Goal: Complete application form

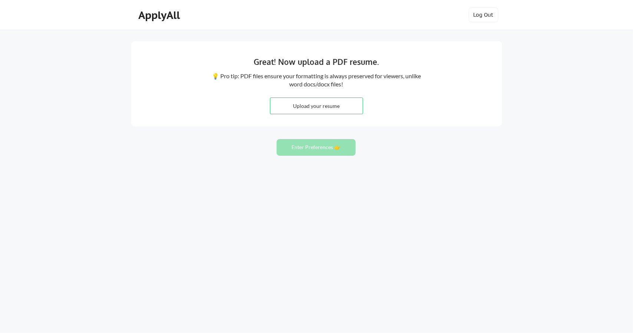
type input "C:\fakepath\[PERSON_NAME] Technical Support 2025.docx"
click at [475, 147] on div "Great! Now upload a PDF resume. 💡 Pro tip: PDF files ensure your formatting is …" at bounding box center [316, 166] width 633 height 333
click at [368, 109] on div "Great! Now upload a PDF resume. 💡 Pro tip: PDF files ensure your formatting is …" at bounding box center [316, 83] width 371 height 85
click at [342, 108] on input "file" at bounding box center [316, 106] width 92 height 16
click at [326, 107] on input "file" at bounding box center [316, 106] width 92 height 16
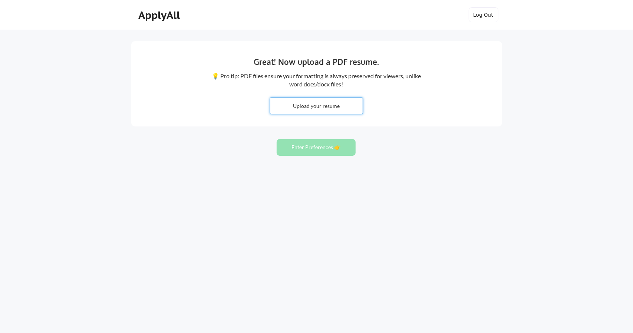
type input "C:\fakepath\Maricela Rogers Digital Support.pdf"
click at [333, 146] on button "Enter Preferences 👉" at bounding box center [315, 147] width 79 height 17
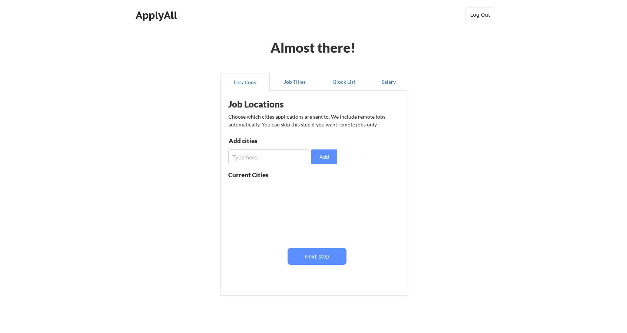
scroll to position [30, 0]
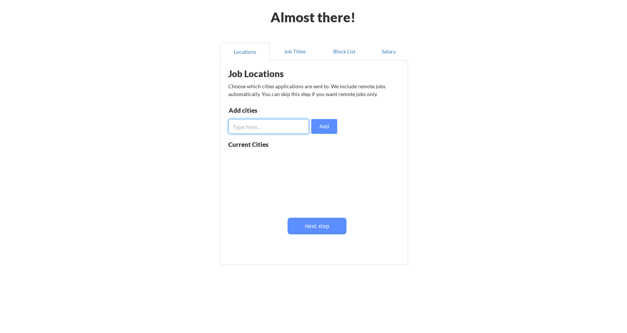
click at [255, 130] on input "input" at bounding box center [268, 126] width 81 height 15
type input "P"
click at [336, 223] on button "Next step" at bounding box center [317, 226] width 59 height 17
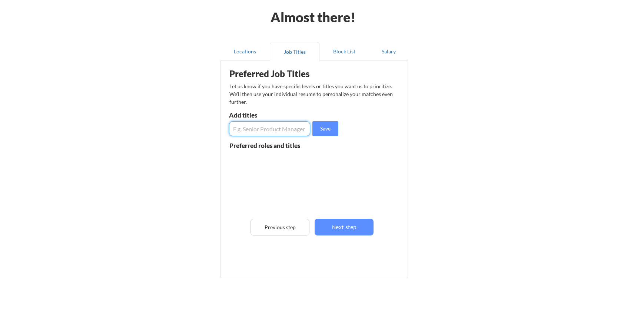
click at [255, 132] on input "input" at bounding box center [269, 128] width 81 height 15
type input "Web Developer"
click at [323, 132] on button "Save" at bounding box center [325, 128] width 26 height 15
click at [270, 129] on input "input" at bounding box center [269, 128] width 81 height 15
type input "D"
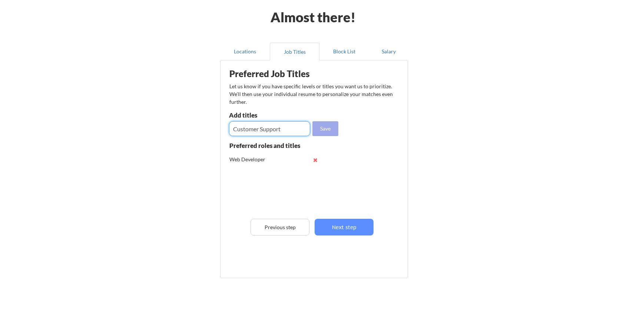
type input "Customer Support"
click at [319, 132] on button "Save" at bounding box center [325, 128] width 26 height 15
click at [269, 134] on input "input" at bounding box center [269, 128] width 81 height 15
type input "UI Designer"
click at [326, 132] on button "Save" at bounding box center [325, 128] width 26 height 15
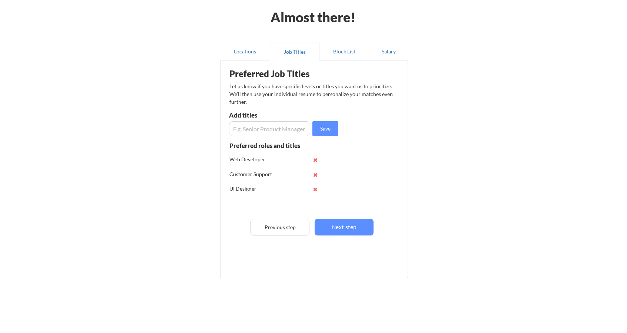
click at [263, 130] on input "input" at bounding box center [269, 128] width 81 height 15
type input "Applications Developer"
click at [326, 132] on button "Save" at bounding box center [325, 128] width 26 height 15
click at [279, 126] on input "input" at bounding box center [269, 128] width 81 height 15
type input "User Experience UX"
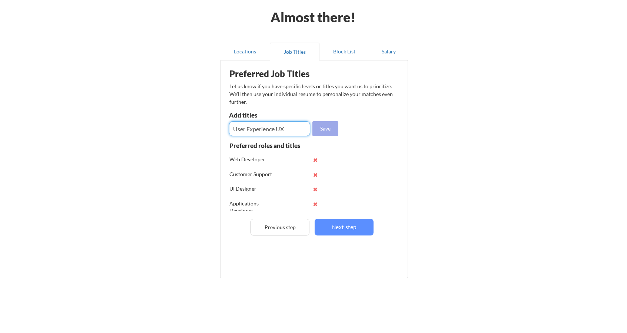
click at [318, 135] on button "Save" at bounding box center [325, 128] width 26 height 15
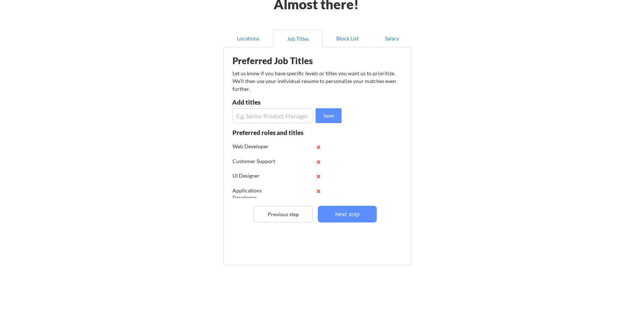
scroll to position [34, 0]
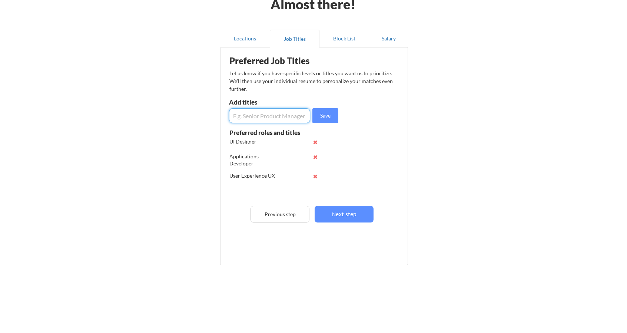
click at [257, 118] on input "input" at bounding box center [269, 115] width 81 height 15
type input "UI/UX Designer"
click at [316, 120] on button "Save" at bounding box center [325, 115] width 26 height 15
click at [265, 121] on input "input" at bounding box center [269, 115] width 81 height 15
click at [262, 119] on input "input" at bounding box center [269, 115] width 81 height 15
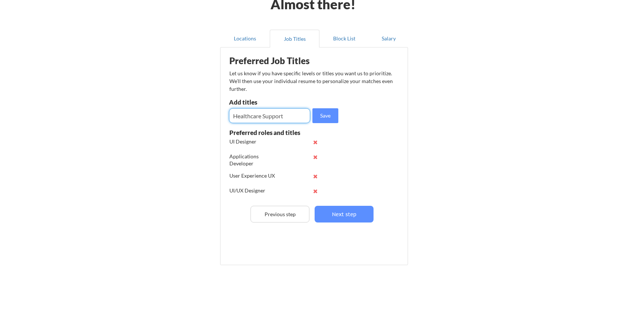
drag, startPoint x: 263, startPoint y: 115, endPoint x: 294, endPoint y: 119, distance: 30.7
click at [294, 119] on input "input" at bounding box center [269, 115] width 81 height 15
type input "Healthcare Analyst"
click at [326, 122] on button "Save" at bounding box center [325, 115] width 26 height 15
click at [270, 115] on input "input" at bounding box center [269, 115] width 81 height 15
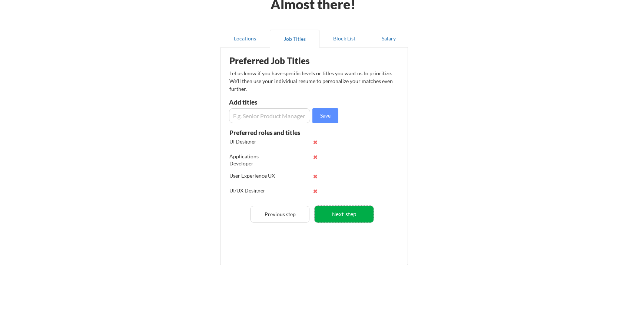
click at [351, 213] on button "Next step" at bounding box center [344, 214] width 59 height 17
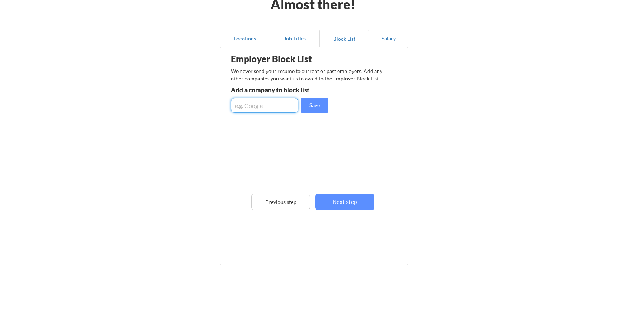
click at [255, 112] on input "input" at bounding box center [264, 105] width 67 height 15
type input "Enhabit Home Health"
click at [319, 109] on button "Save" at bounding box center [315, 105] width 28 height 15
click at [256, 104] on input "input" at bounding box center [264, 105] width 67 height 15
type input "Avenir Financial"
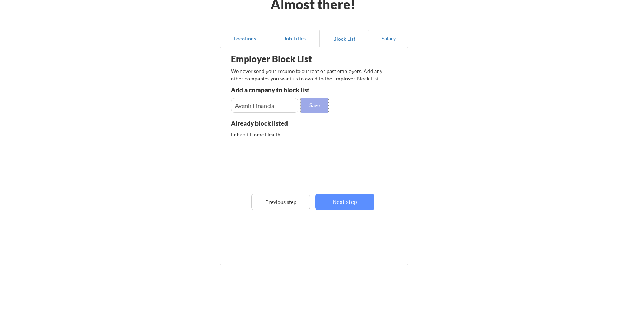
click at [309, 109] on button "Save" at bounding box center [315, 105] width 28 height 15
click at [262, 107] on input "input" at bounding box center [264, 105] width 67 height 15
type input "Y"
type input "Onvida Health"
drag, startPoint x: 306, startPoint y: 111, endPoint x: 308, endPoint y: 107, distance: 3.8
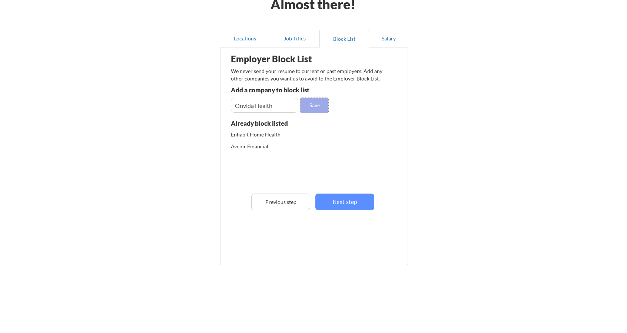
click at [308, 107] on button "Save" at bounding box center [315, 105] width 28 height 15
click at [272, 104] on input "input" at bounding box center [264, 105] width 67 height 15
type input "Onvida Medical Group"
click at [308, 114] on div "Employer Block List We never send your resume to current or past employers. Add…" at bounding box center [314, 145] width 180 height 192
click at [308, 108] on button "Save" at bounding box center [315, 105] width 28 height 15
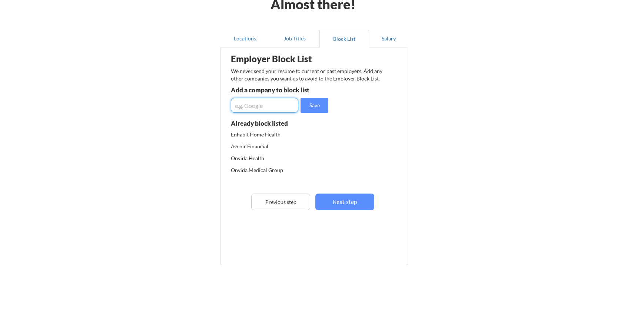
click at [266, 103] on input "input" at bounding box center [264, 105] width 67 height 15
click at [333, 203] on button "Next step" at bounding box center [344, 201] width 59 height 17
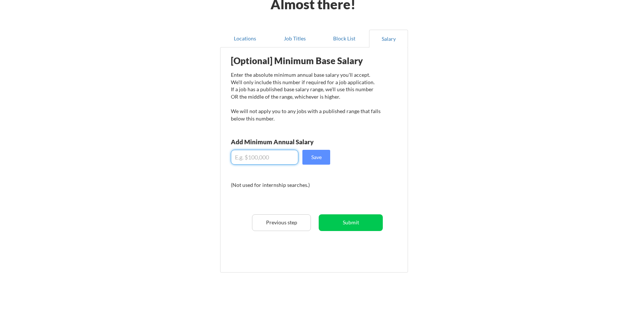
click at [281, 158] on input "input" at bounding box center [264, 157] width 67 height 15
drag, startPoint x: 241, startPoint y: 157, endPoint x: 285, endPoint y: 153, distance: 44.7
click at [285, 153] on input "input" at bounding box center [264, 157] width 67 height 15
type input "$55,000"
click at [322, 156] on button "Save" at bounding box center [316, 157] width 28 height 15
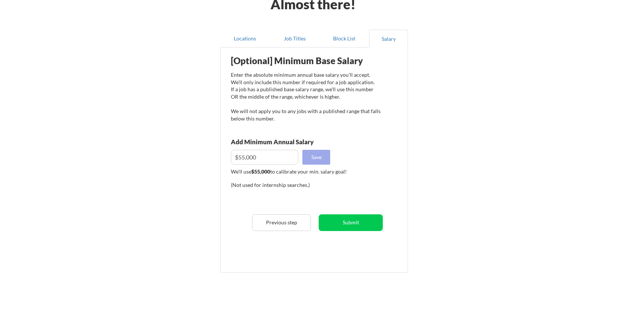
click at [307, 156] on button "Save" at bounding box center [316, 157] width 28 height 15
click at [242, 157] on input "input" at bounding box center [264, 157] width 67 height 15
drag, startPoint x: 238, startPoint y: 158, endPoint x: 245, endPoint y: 158, distance: 7.4
click at [245, 158] on input "input" at bounding box center [264, 157] width 67 height 15
click at [340, 220] on button "Submit" at bounding box center [351, 222] width 64 height 17
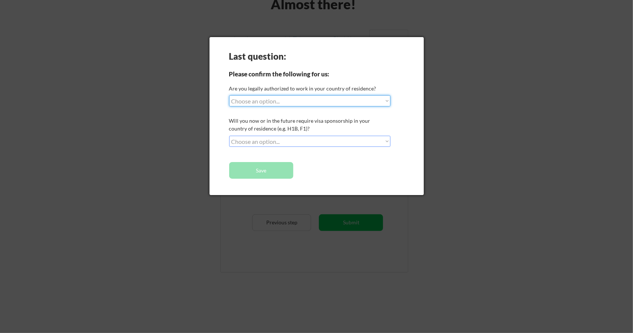
click at [260, 101] on select "Choose an option... Yes, I am a US Citizen Yes, I am a Canadian Citizen Yes, I …" at bounding box center [309, 100] width 161 height 11
select select ""yes__i_am_a_us_citizen""
click at [229, 95] on select "Choose an option... Yes, I am a US Citizen Yes, I am a Canadian Citizen Yes, I …" at bounding box center [309, 100] width 161 height 11
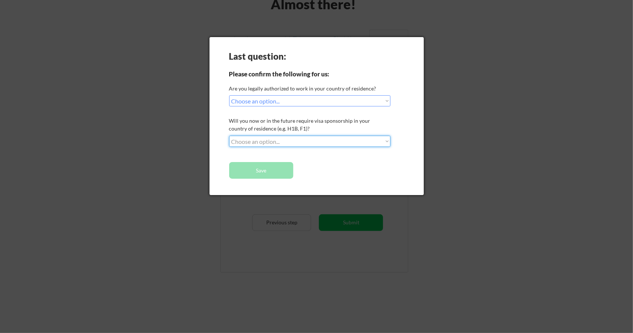
click at [262, 141] on select "Choose an option... No, I will not need sponsorship Yes, I will need sponsorship" at bounding box center [309, 141] width 161 height 11
select select ""no__i_will_not_need_sponsorship""
click at [229, 136] on select "Choose an option... No, I will not need sponsorship Yes, I will need sponsorship" at bounding box center [309, 141] width 161 height 11
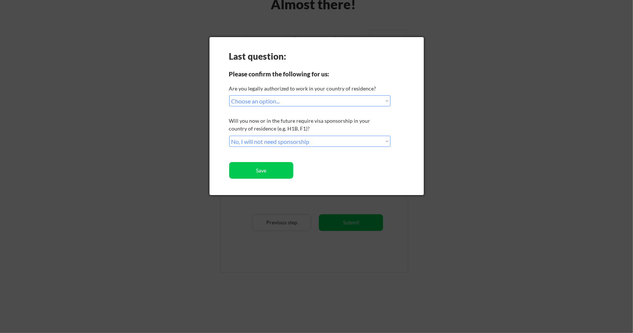
drag, startPoint x: 328, startPoint y: 165, endPoint x: 316, endPoint y: 168, distance: 12.3
click at [329, 165] on div "Last question: Please confirm the following for us: Are you legally authorized …" at bounding box center [316, 116] width 214 height 158
click at [273, 170] on button "Save" at bounding box center [261, 170] width 64 height 17
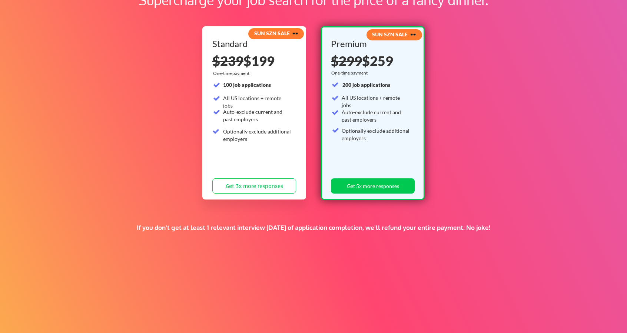
scroll to position [102, 0]
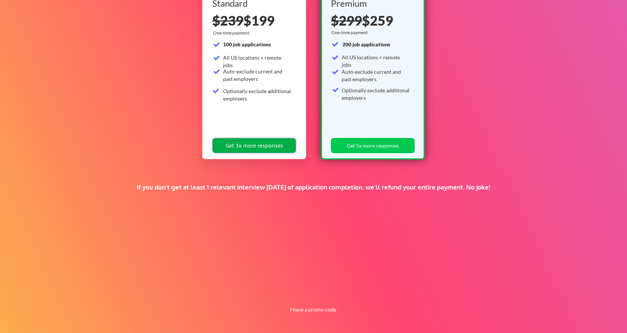
click at [264, 149] on button "Get 3x more responses" at bounding box center [254, 145] width 84 height 15
